Goal: Information Seeking & Learning: Learn about a topic

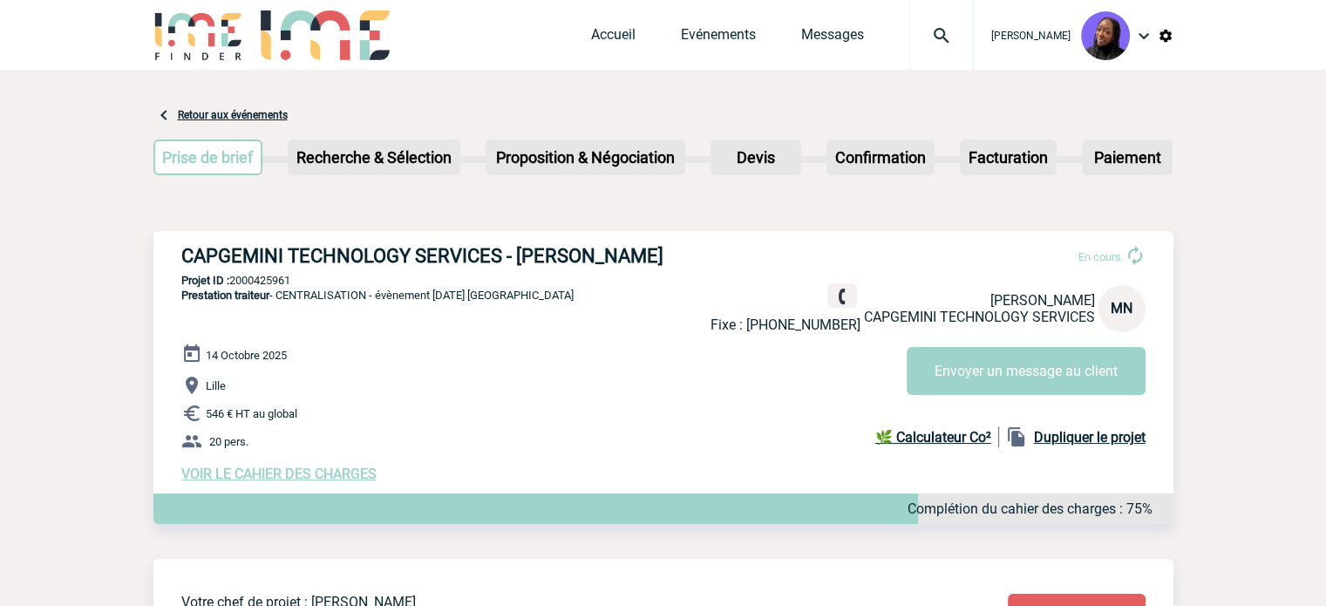
click at [263, 283] on p "Projet ID : 2000425961" at bounding box center [663, 280] width 1020 height 13
copy p "2000425961"
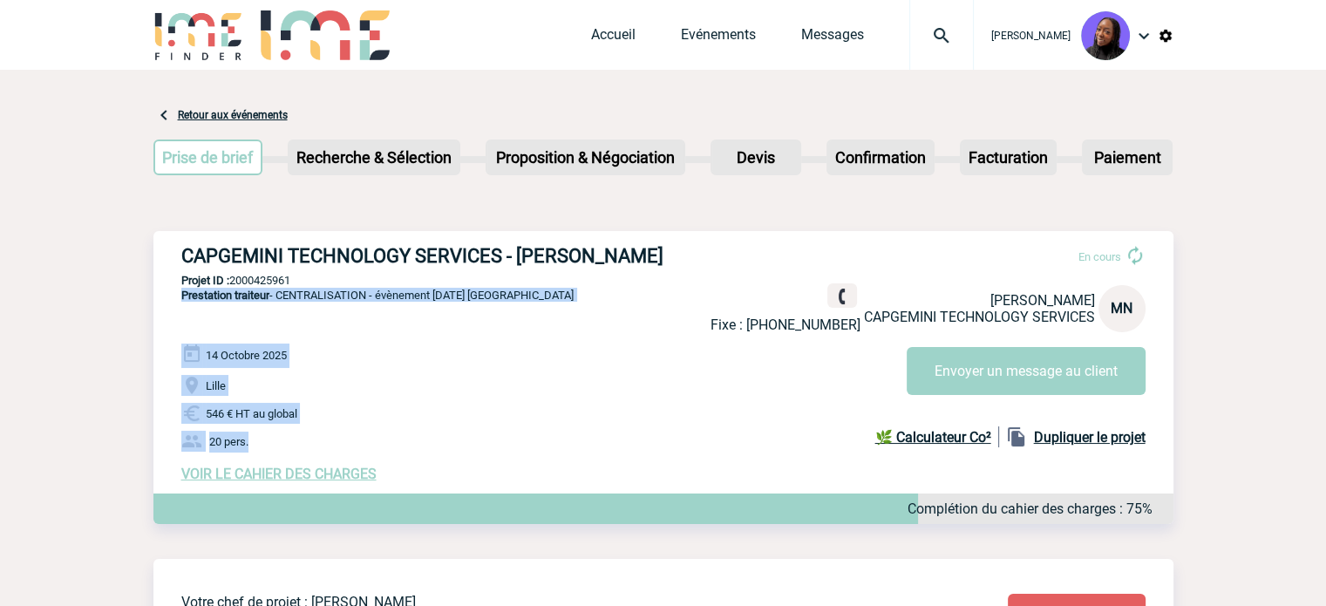
drag, startPoint x: 258, startPoint y: 446, endPoint x: 170, endPoint y: 324, distance: 150.6
click at [170, 324] on div "CAPGEMINI TECHNOLOGY SERVICES - Mathilde NOPPE En cours Fixe : +33147545061 Mat…" at bounding box center [663, 363] width 1020 height 265
copy div "Prestation traiteur - CENTRALISATION - évènement 14.10.2025 YANKA 14 Octobre 20…"
click at [307, 480] on span "VOIR LE CAHIER DES CHARGES" at bounding box center [278, 474] width 195 height 17
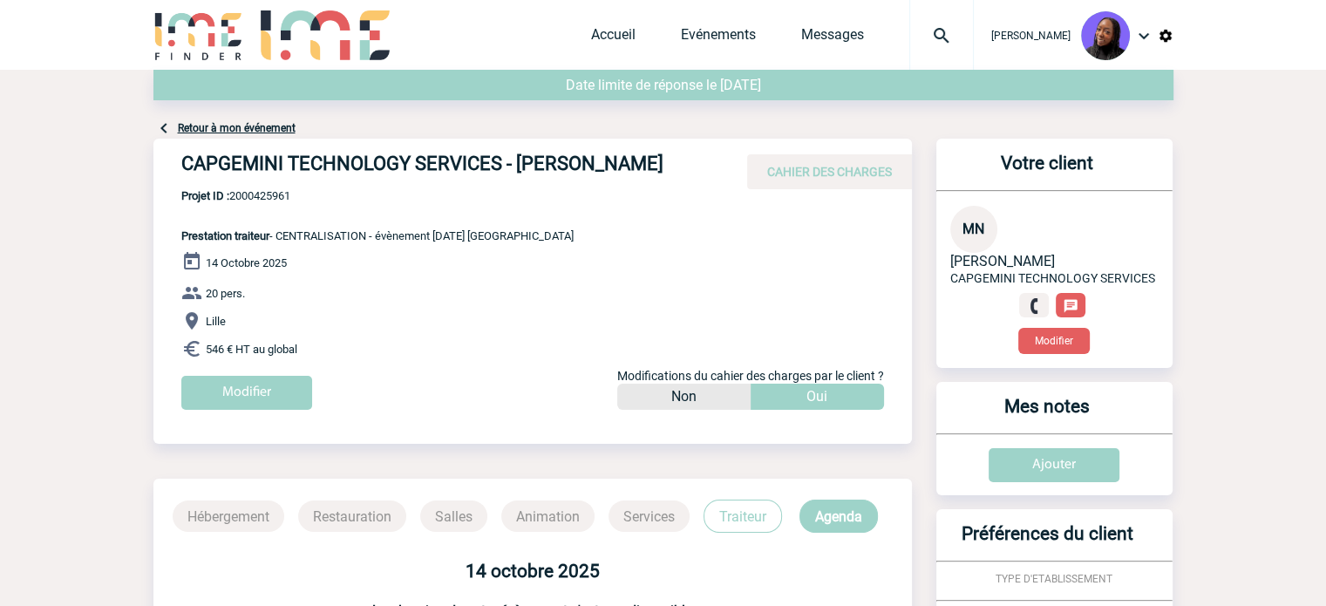
click at [260, 192] on span "Projet ID : 2000425961" at bounding box center [377, 195] width 392 height 13
copy span "2000425961"
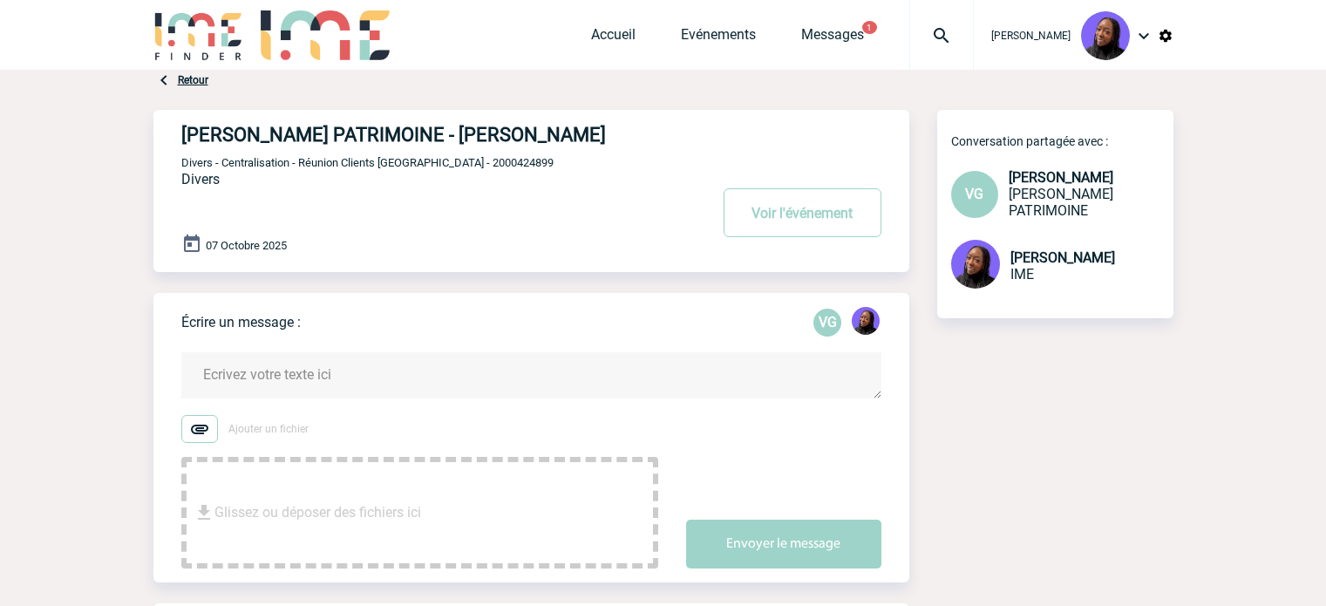
scroll to position [349, 0]
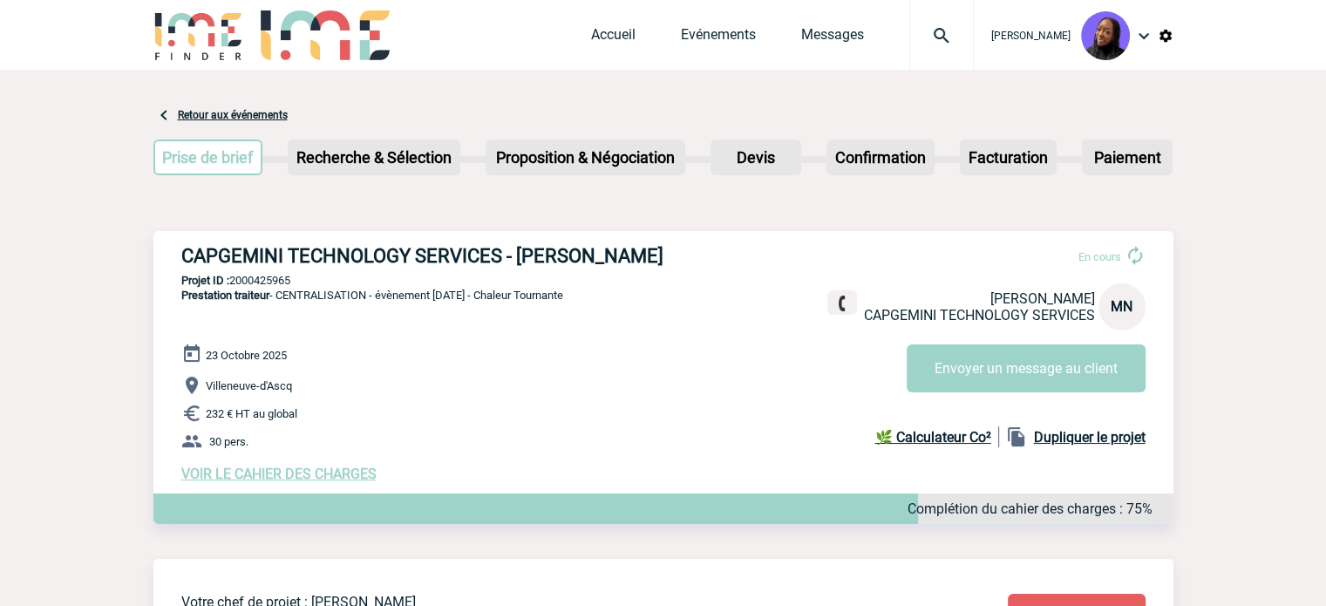
click at [500, 251] on h3 "CAPGEMINI TECHNOLOGY SERVICES - [PERSON_NAME]" at bounding box center [442, 256] width 523 height 22
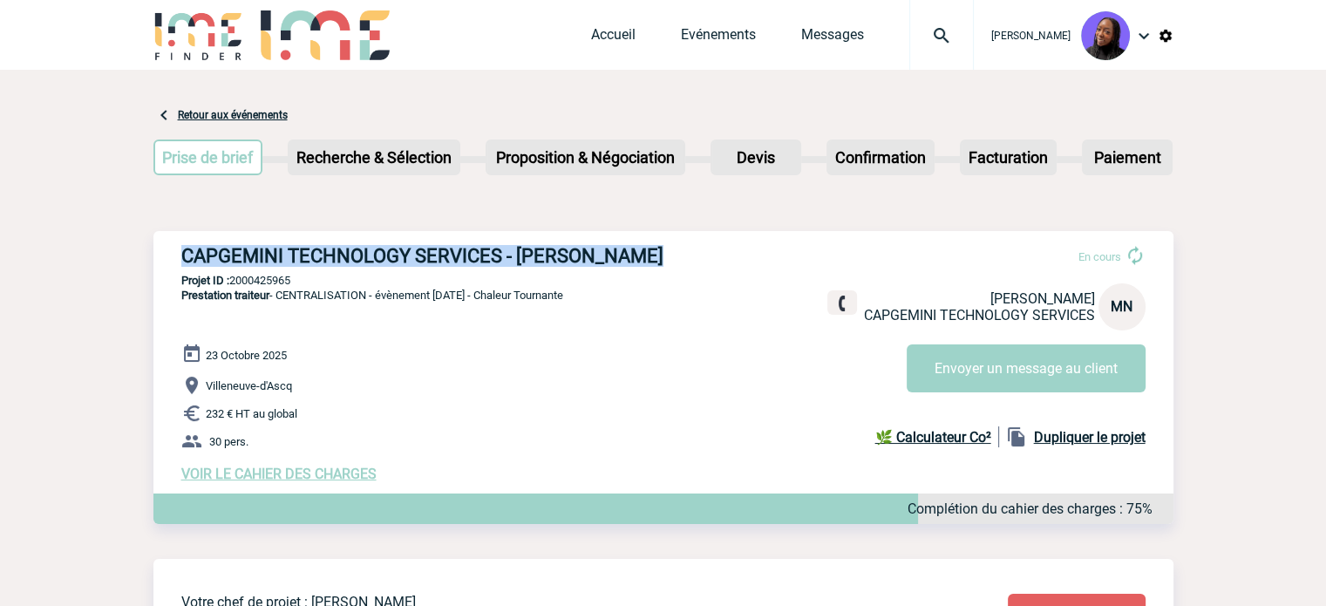
click at [500, 251] on h3 "CAPGEMINI TECHNOLOGY SERVICES - [PERSON_NAME]" at bounding box center [442, 256] width 523 height 22
copy div "CAPGEMINI TECHNOLOGY SERVICES - [PERSON_NAME]"
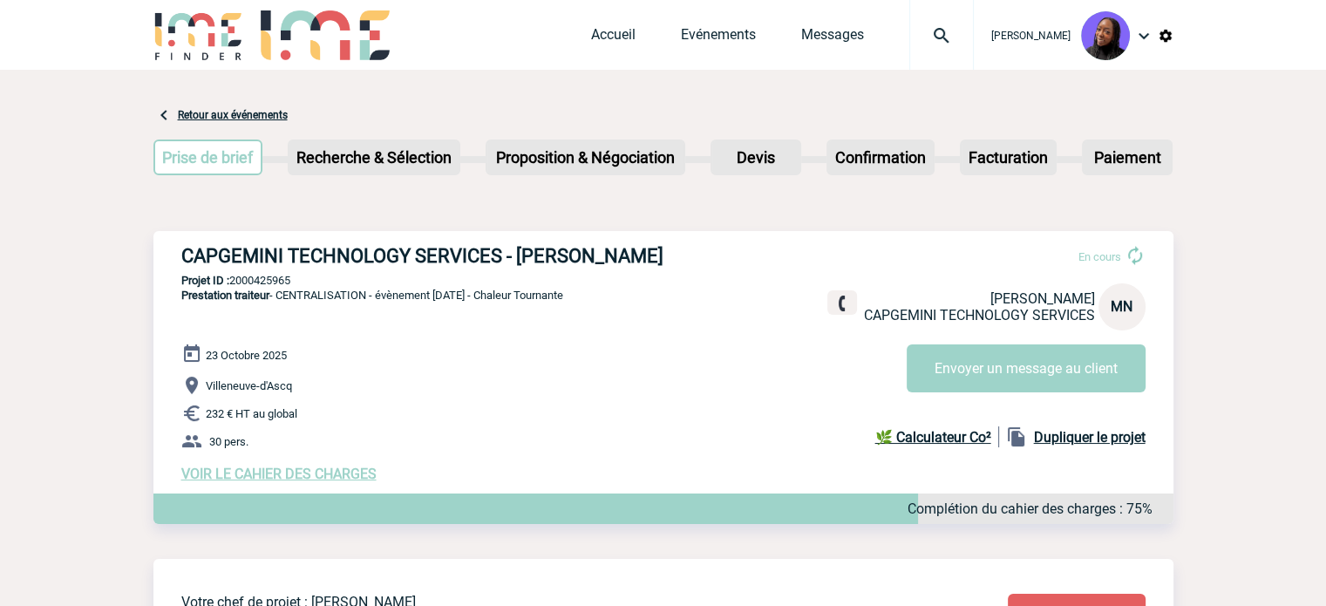
click at [283, 278] on p "Projet ID : 2000425965" at bounding box center [663, 280] width 1020 height 13
copy p "2000425965"
drag, startPoint x: 316, startPoint y: 421, endPoint x: 258, endPoint y: 438, distance: 59.9
click at [305, 424] on p "232 € HT au global" at bounding box center [677, 413] width 992 height 21
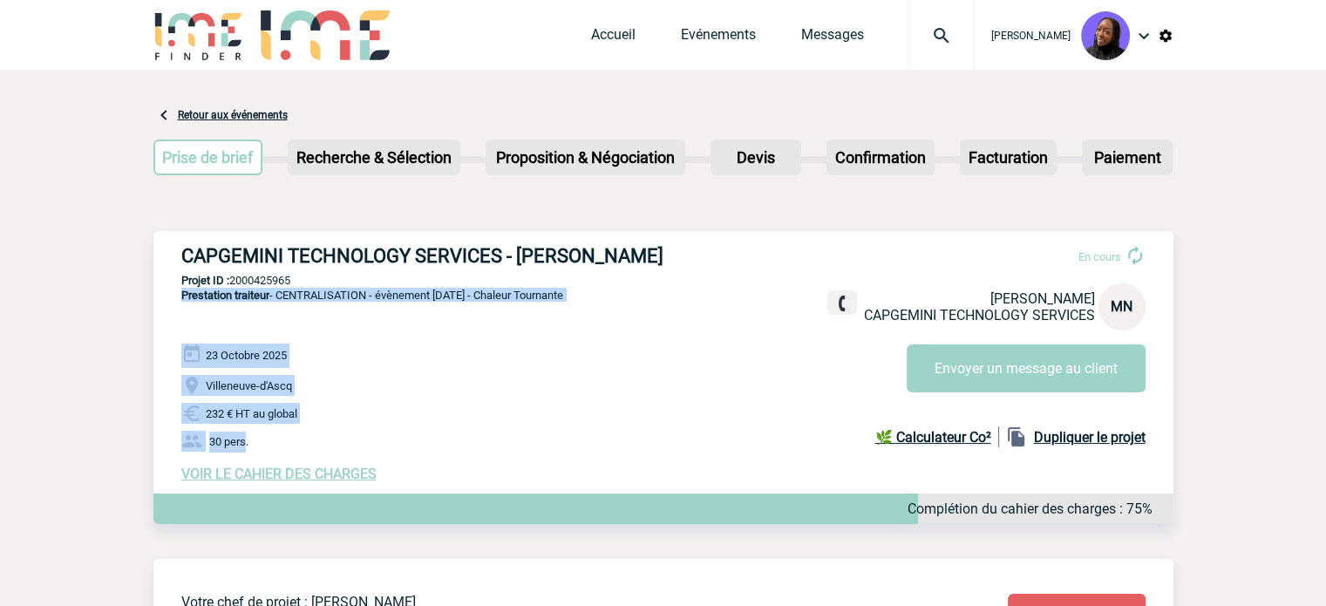
drag, startPoint x: 246, startPoint y: 445, endPoint x: 178, endPoint y: 317, distance: 145.1
click at [178, 317] on div "CAPGEMINI TECHNOLOGY SERVICES - [PERSON_NAME] En cours [PERSON_NAME] CAPGEMINI …" at bounding box center [663, 363] width 1020 height 265
copy div "Prestation traiteur - CENTRALISATION - évènement [DATE] - Chaleur Tournante [DA…"
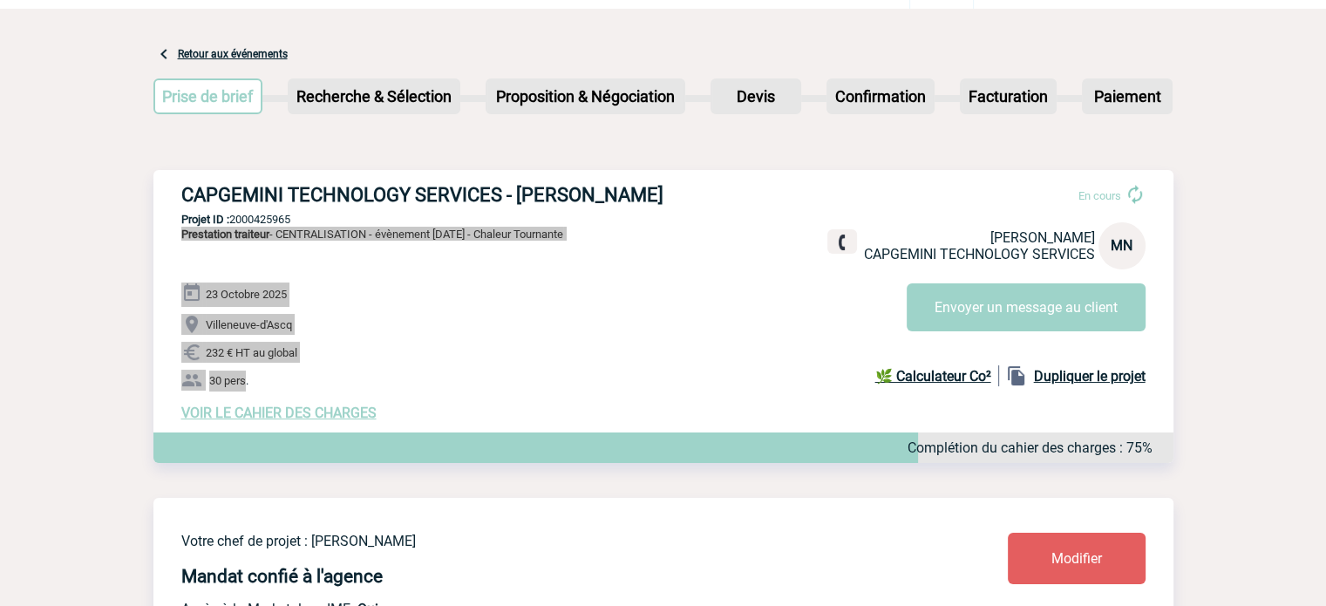
scroll to position [56, 0]
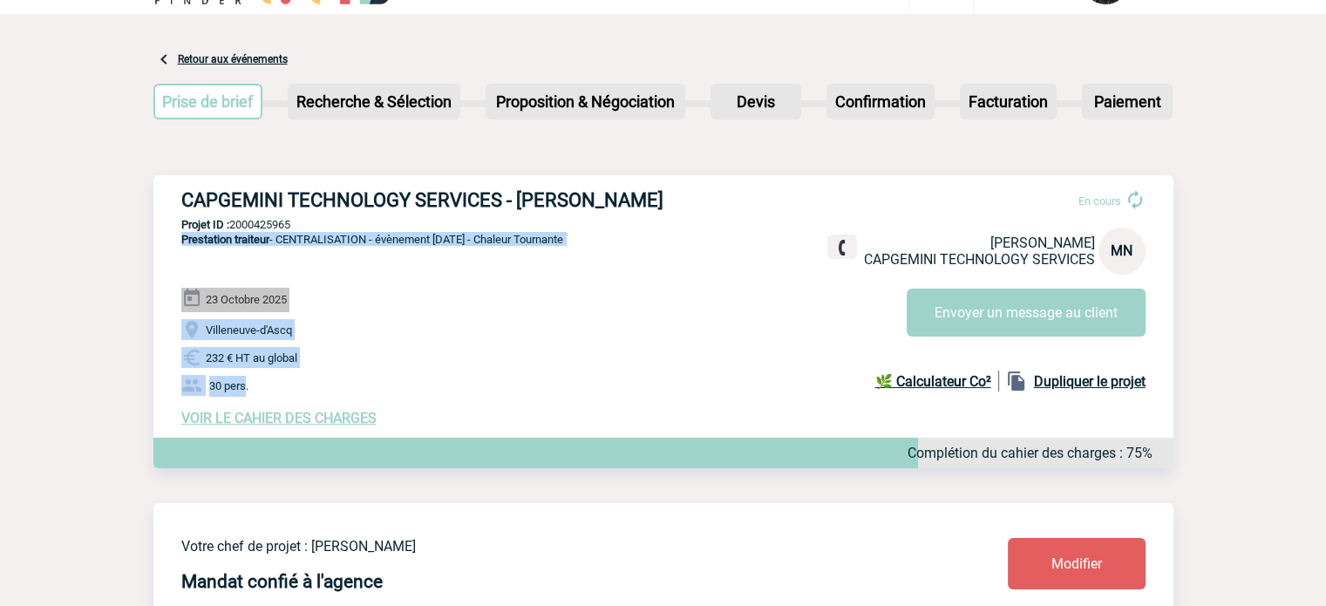
click at [354, 418] on span "VOIR LE CAHIER DES CHARGES" at bounding box center [278, 418] width 195 height 17
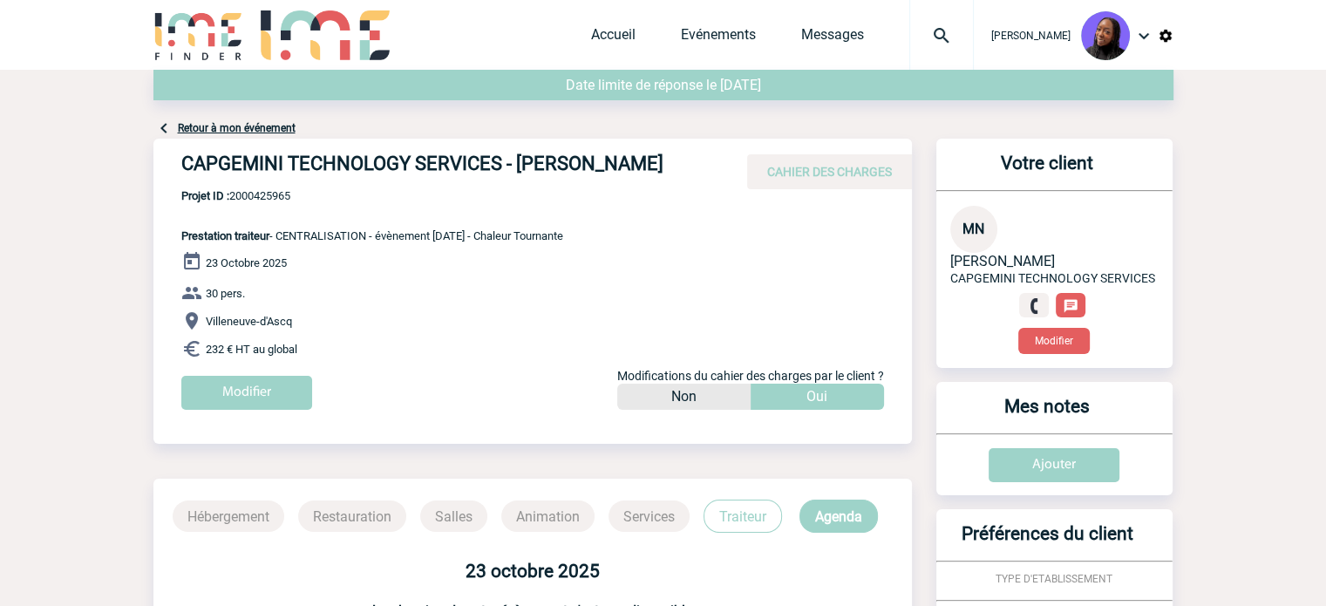
click at [260, 194] on span "Projet ID : 2000425965" at bounding box center [372, 195] width 382 height 13
copy span "2000425965"
click at [497, 167] on h4 "CAPGEMINI TECHNOLOGY SERVICES - [PERSON_NAME]" at bounding box center [442, 168] width 523 height 30
drag, startPoint x: 501, startPoint y: 164, endPoint x: 153, endPoint y: 156, distance: 347.2
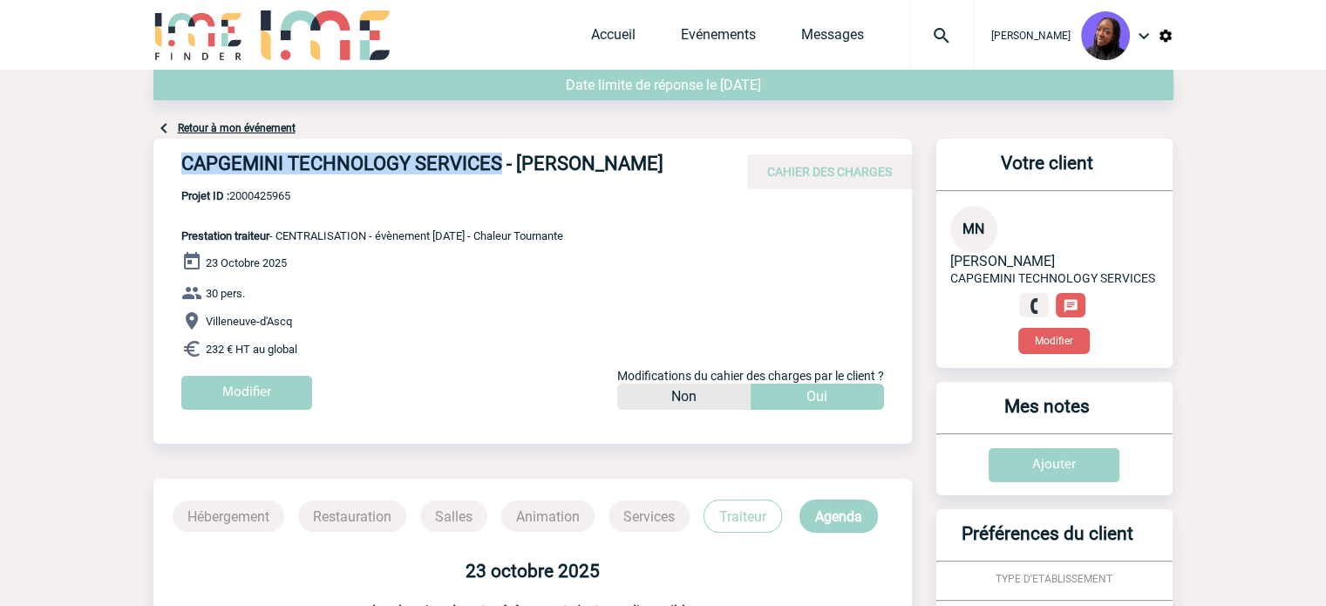
click at [153, 156] on div "CAPGEMINI TECHNOLOGY SERVICES - Mathilde NOPPE CAHIER DES CHARGES" at bounding box center [532, 164] width 759 height 51
copy h4 "CAPGEMINI TECHNOLOGY SERVICES"
